Goal: Transaction & Acquisition: Subscribe to service/newsletter

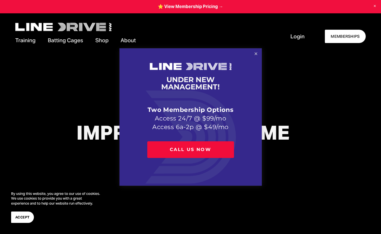
click at [254, 53] on link "Close" at bounding box center [256, 54] width 10 height 10
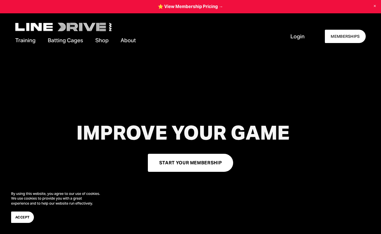
click at [31, 38] on span "Training" at bounding box center [25, 41] width 20 height 8
click at [0, 0] on span "Private Lessons" at bounding box center [0, 0] width 0 height 0
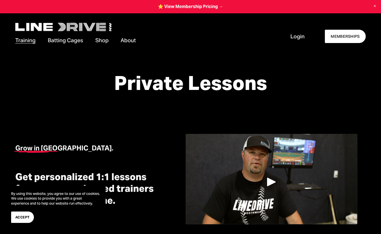
click at [347, 38] on link "MEMBERSHIPS" at bounding box center [345, 37] width 41 height 14
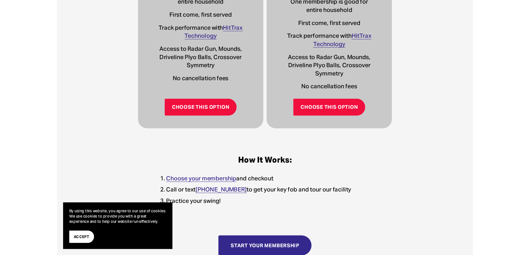
scroll to position [283, 0]
